Goal: Task Accomplishment & Management: Complete application form

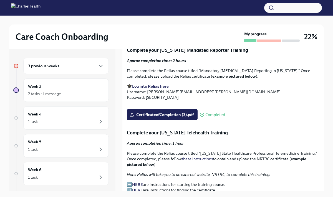
scroll to position [529, 0]
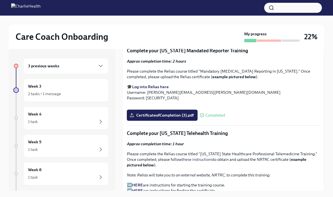
click at [232, 10] on span "I've completed all assigned Relias Trainings (main account)" at bounding box center [185, 7] width 109 height 6
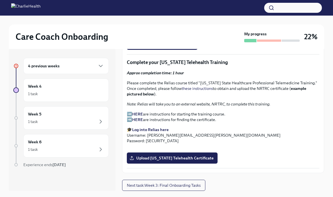
scroll to position [997, 0]
click at [199, 158] on span "Upload [US_STATE] Telehealth Certificate" at bounding box center [172, 158] width 83 height 6
click at [0, 0] on input "Upload [US_STATE] Telehealth Certificate" at bounding box center [0, 0] width 0 height 0
click at [184, 159] on span "Upload [US_STATE] Telehealth Certificate" at bounding box center [172, 158] width 83 height 6
click at [0, 0] on input "Upload [US_STATE] Telehealth Certificate" at bounding box center [0, 0] width 0 height 0
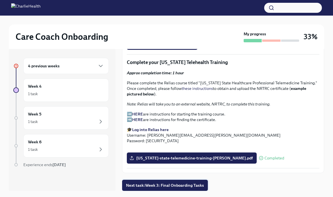
click at [198, 189] on button "Next task : Week 3: Final Onboarding Tasks" at bounding box center [165, 184] width 86 height 11
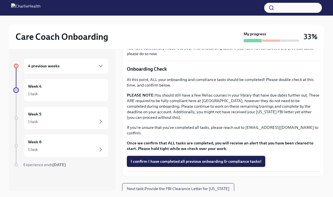
scroll to position [61, 0]
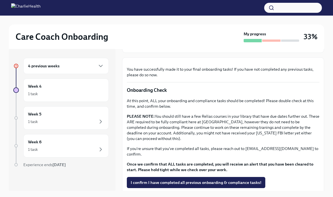
click at [80, 66] on div "4 previous weeks" at bounding box center [66, 65] width 76 height 7
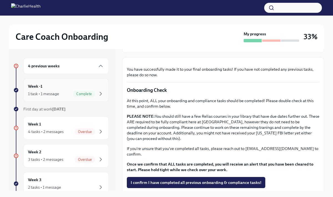
click at [79, 85] on div "Week -1 1 task • 1 message Complete" at bounding box center [66, 90] width 76 height 14
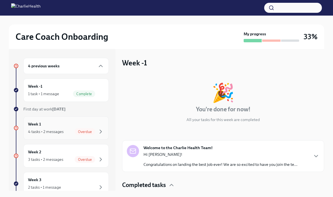
click at [89, 119] on div "Week 1 4 tasks • 2 messages Overdue" at bounding box center [66, 127] width 86 height 23
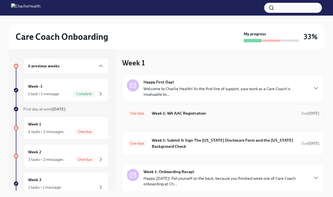
click at [205, 107] on div "Overdue Week 1: WA AAC Registration Due [DATE]" at bounding box center [223, 113] width 202 height 18
click at [216, 114] on h6 "Week 1: WA AAC Registration" at bounding box center [224, 113] width 145 height 6
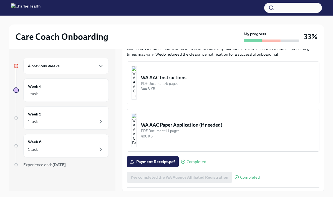
scroll to position [300, 0]
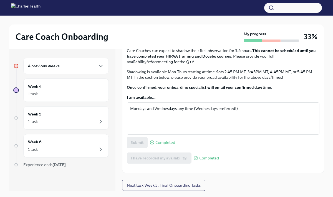
scroll to position [348, 0]
click at [190, 186] on span "Next task : Week 3: Final Onboarding Tasks" at bounding box center [164, 185] width 74 height 6
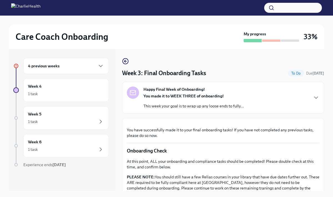
click at [279, 39] on div at bounding box center [271, 40] width 18 height 2
